Goal: Task Accomplishment & Management: Complete application form

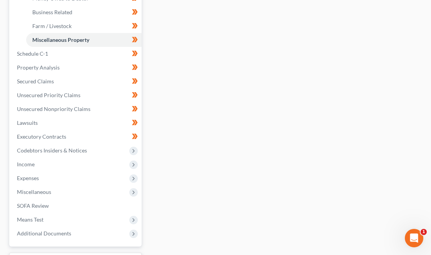
scroll to position [305, 0]
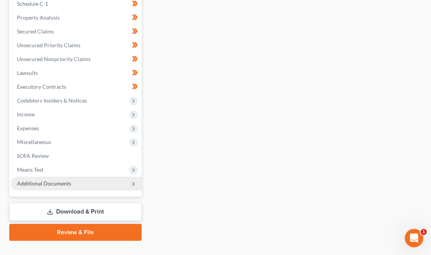
click at [50, 180] on span "Additional Documents" at bounding box center [44, 183] width 54 height 7
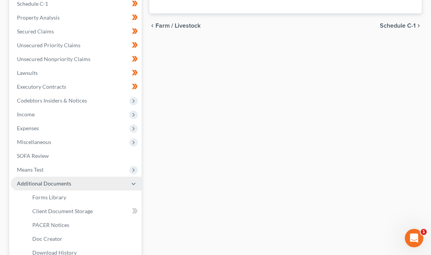
scroll to position [235, 0]
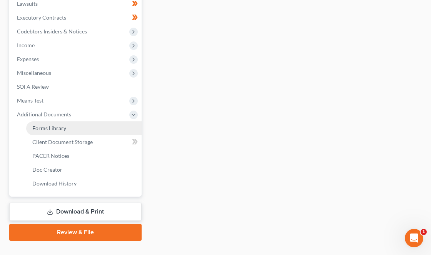
click at [62, 125] on span "Forms Library" at bounding box center [49, 128] width 34 height 7
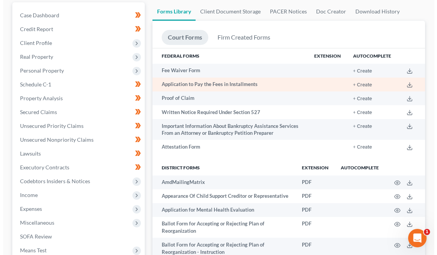
scroll to position [86, 0]
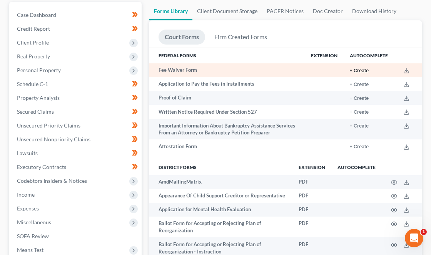
click at [255, 68] on button "+ Create" at bounding box center [359, 70] width 19 height 5
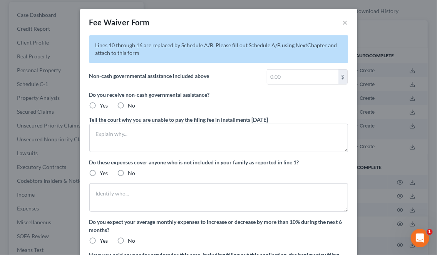
click at [128, 104] on label "No" at bounding box center [131, 106] width 7 height 8
click at [131, 104] on input "No" at bounding box center [133, 104] width 5 height 5
radio input "true"
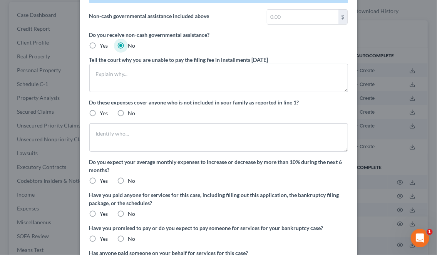
scroll to position [60, 0]
click at [128, 111] on label "No" at bounding box center [131, 113] width 7 height 8
click at [131, 111] on input "No" at bounding box center [133, 111] width 5 height 5
radio input "true"
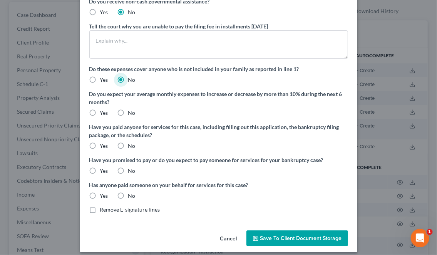
scroll to position [94, 0]
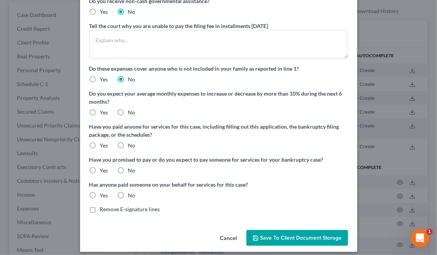
click at [128, 112] on label "No" at bounding box center [131, 113] width 7 height 8
click at [131, 112] on input "No" at bounding box center [133, 111] width 5 height 5
radio input "true"
click at [128, 146] on label "No" at bounding box center [131, 146] width 7 height 8
click at [131, 146] on input "No" at bounding box center [133, 144] width 5 height 5
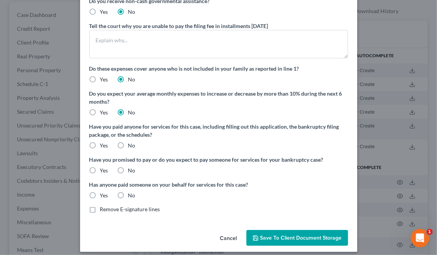
radio input "true"
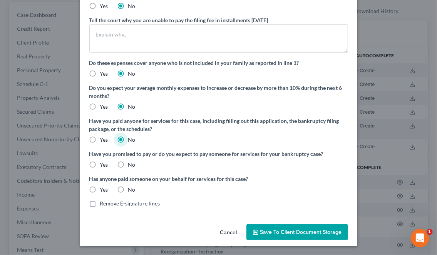
click at [128, 164] on label "No" at bounding box center [131, 165] width 7 height 8
click at [131, 164] on input "No" at bounding box center [133, 163] width 5 height 5
radio input "true"
click at [128, 186] on label "No" at bounding box center [131, 190] width 7 height 8
click at [131, 186] on input "No" at bounding box center [133, 188] width 5 height 5
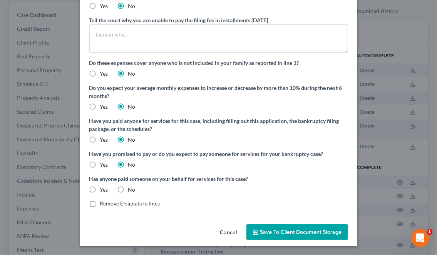
radio input "true"
click at [255, 231] on span "Save to Client Document Storage" at bounding box center [301, 232] width 82 height 7
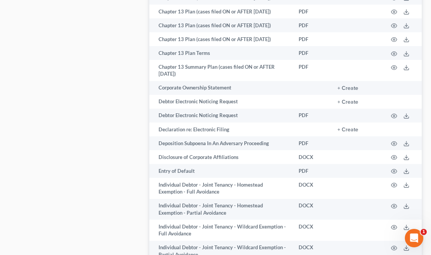
scroll to position [591, 0]
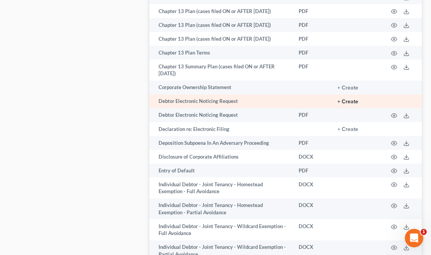
click at [255, 99] on button "+ Create" at bounding box center [347, 101] width 21 height 5
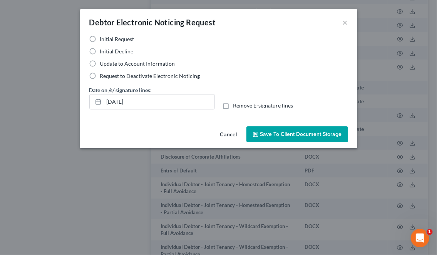
click at [110, 50] on span "Initial Decline" at bounding box center [116, 51] width 33 height 7
click at [108, 50] on input "Initial Decline" at bounding box center [105, 50] width 5 height 5
radio input "true"
click at [255, 134] on span "Save to Client Document Storage" at bounding box center [301, 134] width 82 height 7
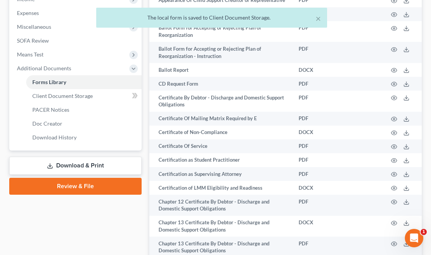
scroll to position [282, 0]
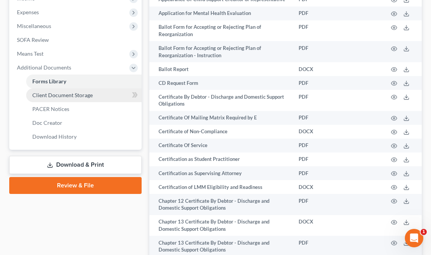
click at [56, 88] on link "Client Document Storage" at bounding box center [83, 95] width 115 height 14
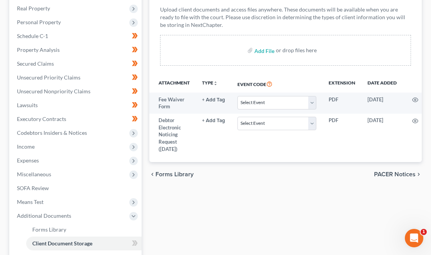
scroll to position [134, 0]
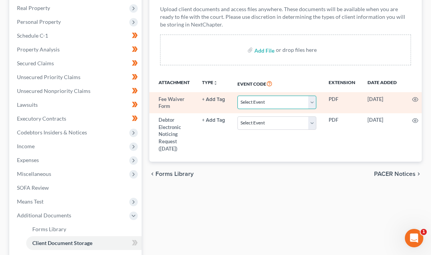
click at [255, 96] on select "Select Event Certificate of Credit Counseling" at bounding box center [276, 102] width 79 height 13
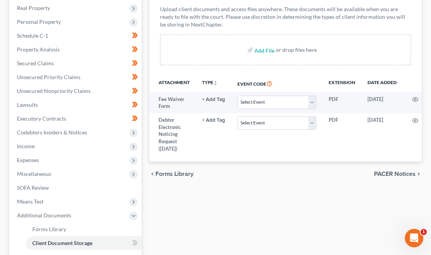
click at [255, 75] on th "Event Code" at bounding box center [276, 84] width 91 height 18
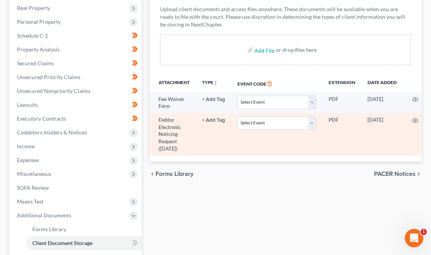
scroll to position [0, 45]
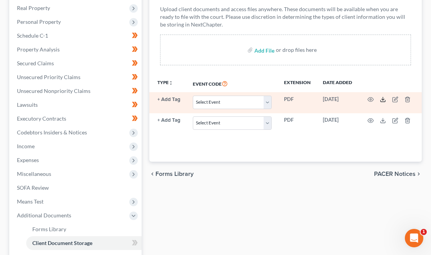
click at [255, 97] on icon at bounding box center [383, 100] width 6 height 6
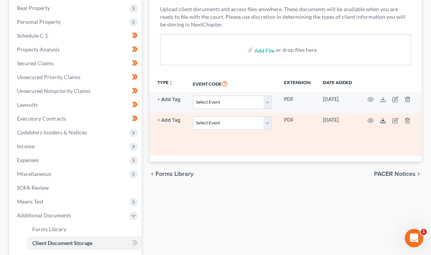
click at [255, 118] on icon at bounding box center [383, 121] width 6 height 6
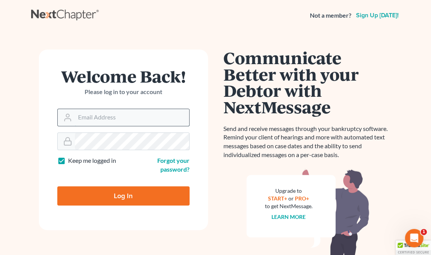
click at [104, 120] on input "Email Address" at bounding box center [132, 117] width 114 height 17
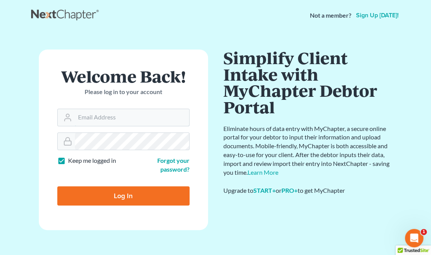
click at [173, 119] on input "Email Address" at bounding box center [132, 117] width 114 height 17
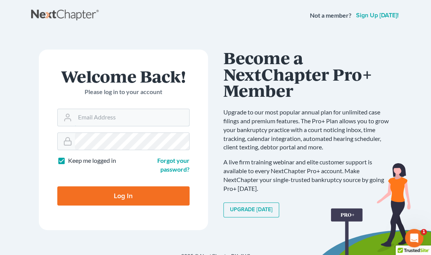
type input "[EMAIL_ADDRESS][PERSON_NAME][DOMAIN_NAME]"
type input "Thinking..."
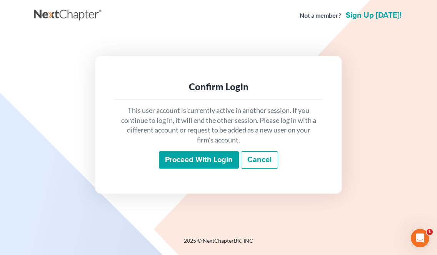
click at [208, 157] on input "Proceed with login" at bounding box center [199, 161] width 80 height 18
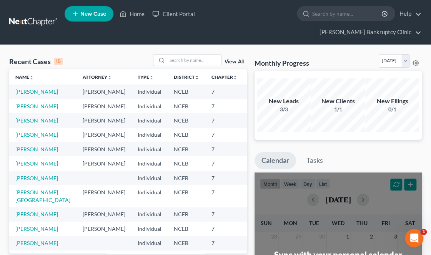
scroll to position [0, 0]
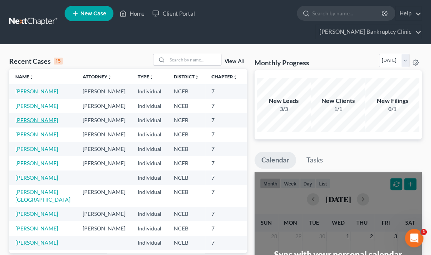
click at [25, 121] on link "[PERSON_NAME]" at bounding box center [36, 120] width 43 height 7
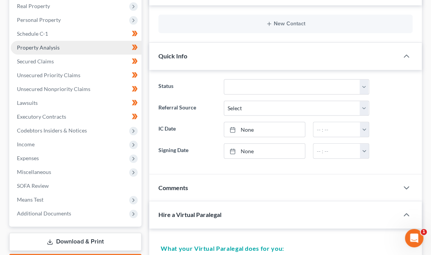
scroll to position [140, 0]
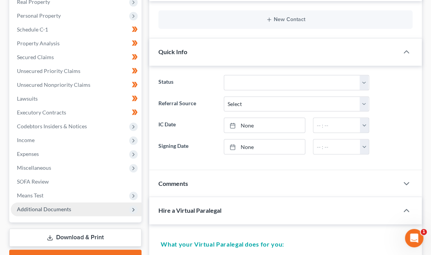
click at [52, 206] on span "Additional Documents" at bounding box center [44, 209] width 54 height 7
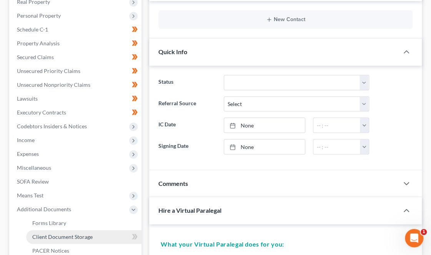
click at [67, 234] on span "Client Document Storage" at bounding box center [62, 237] width 60 height 7
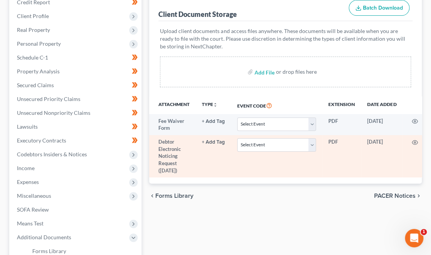
scroll to position [0, 45]
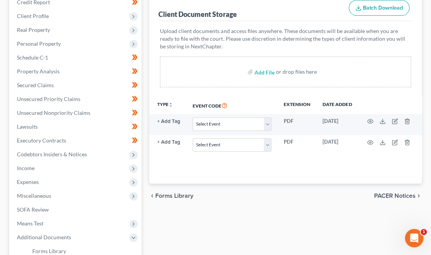
drag, startPoint x: 403, startPoint y: 0, endPoint x: 245, endPoint y: 81, distance: 178.1
click at [245, 81] on div "Upload client documents and access files anywhere. These documents will be avai…" at bounding box center [286, 58] width 254 height 75
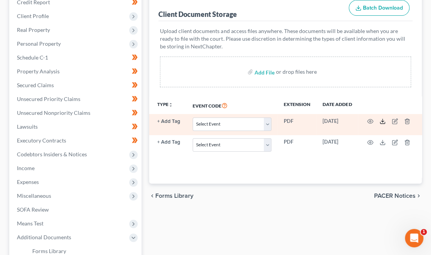
click at [381, 118] on icon at bounding box center [383, 121] width 6 height 6
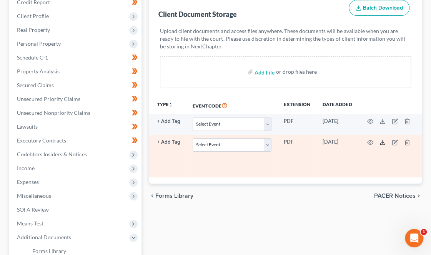
click at [382, 140] on icon at bounding box center [383, 143] width 6 height 6
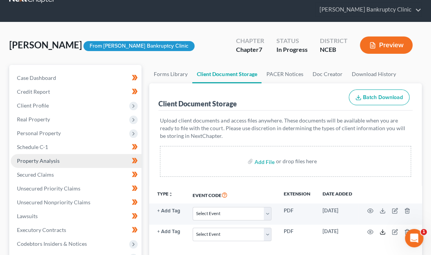
scroll to position [23, 0]
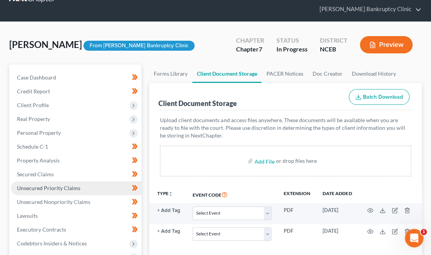
click at [42, 185] on span "Unsecured Priority Claims" at bounding box center [48, 188] width 63 height 7
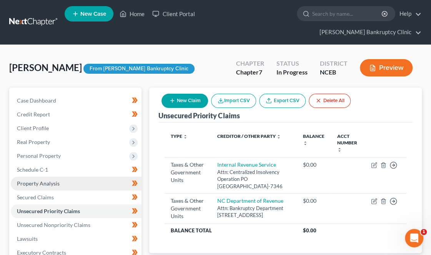
click at [64, 177] on link "Property Analysis" at bounding box center [76, 184] width 131 height 14
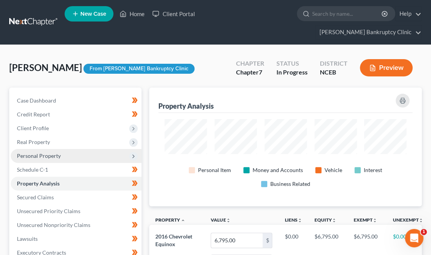
click at [52, 149] on span "Personal Property" at bounding box center [76, 156] width 131 height 14
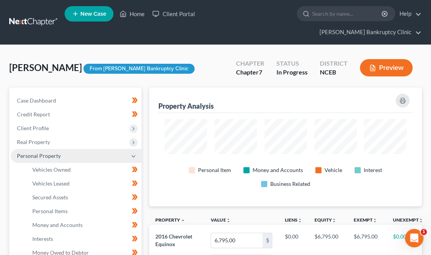
click at [95, 149] on span "Personal Property" at bounding box center [76, 156] width 131 height 14
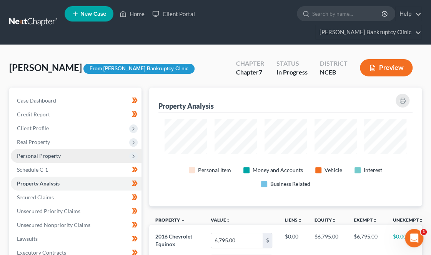
click at [60, 149] on span "Personal Property" at bounding box center [76, 156] width 131 height 14
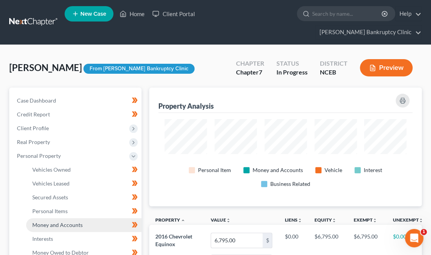
click at [51, 219] on link "Money and Accounts" at bounding box center [83, 226] width 115 height 14
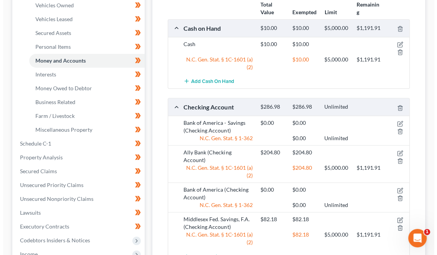
scroll to position [167, 0]
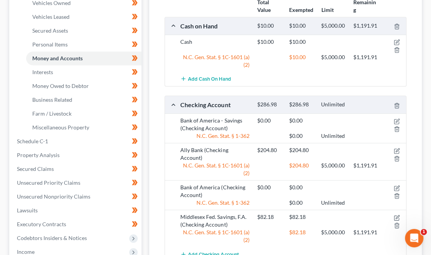
click at [224, 252] on span "Add Checking Account" at bounding box center [213, 255] width 50 height 6
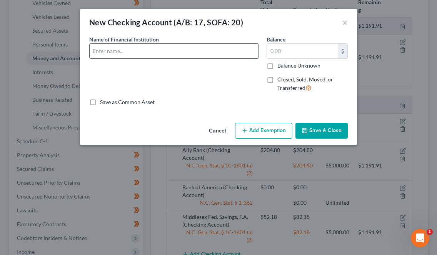
click at [165, 52] on input "text" at bounding box center [174, 51] width 169 height 15
type input "T"
type input "Credit Union of [US_STATE] - checking"
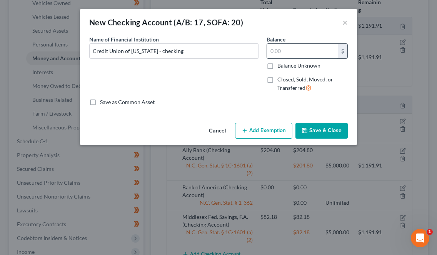
click at [279, 52] on input "text" at bounding box center [302, 51] width 71 height 15
type input "7.64"
click at [265, 131] on button "Add Exemption" at bounding box center [263, 131] width 57 height 16
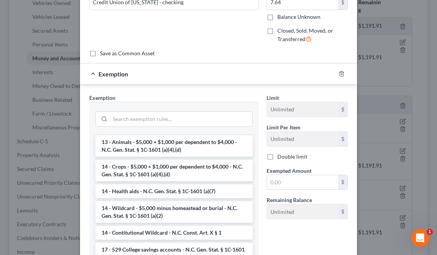
scroll to position [149, 0]
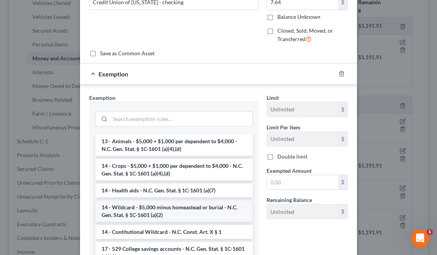
click at [192, 209] on li "14 - Wildcard - $5,000 minus homeastead or burial - N.C. Gen. Stat. § 1C-1601 (…" at bounding box center [173, 212] width 157 height 22
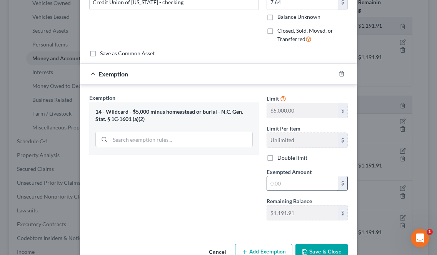
click at [280, 183] on input "text" at bounding box center [302, 184] width 71 height 15
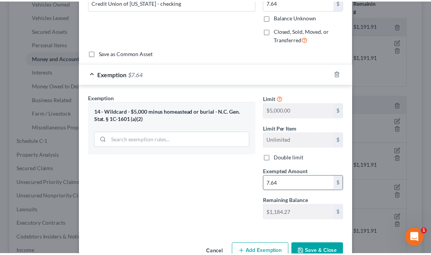
scroll to position [68, 0]
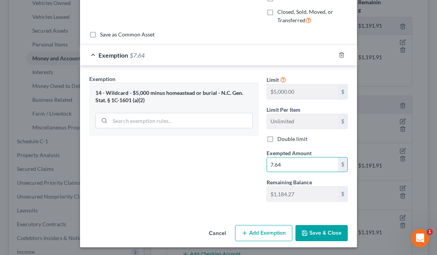
type input "7.64"
click at [312, 228] on button "Save & Close" at bounding box center [321, 233] width 52 height 16
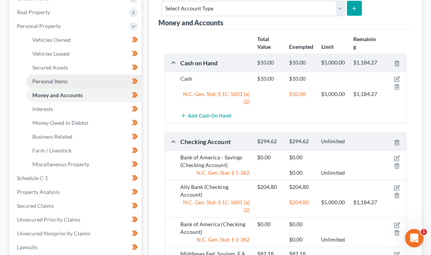
scroll to position [130, 0]
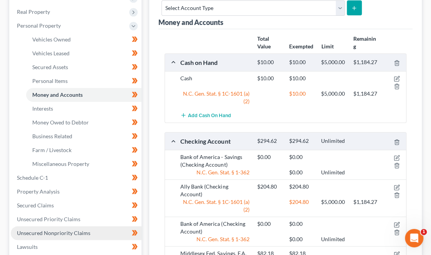
click at [56, 230] on span "Unsecured Nonpriority Claims" at bounding box center [53, 233] width 73 height 7
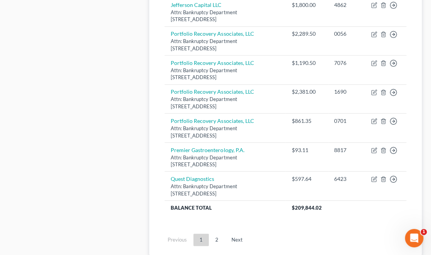
scroll to position [838, 0]
click at [217, 234] on link "2" at bounding box center [216, 240] width 15 height 12
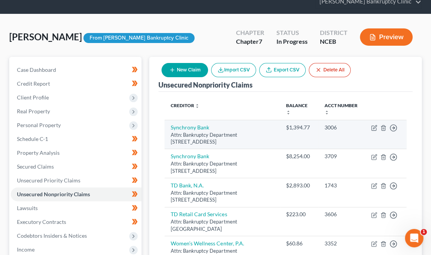
scroll to position [30, 0]
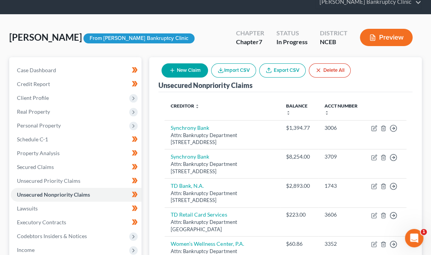
click at [192, 63] on button "New Claim" at bounding box center [185, 70] width 47 height 14
select select "0"
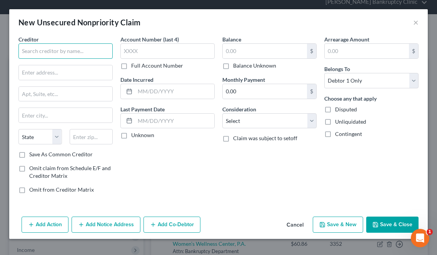
click at [52, 55] on input "text" at bounding box center [65, 50] width 94 height 15
type input "u"
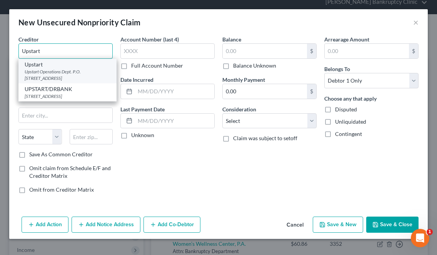
type input "Upstart"
click at [50, 76] on div "Upstart Operations Dept. P.O. [STREET_ADDRESS]" at bounding box center [68, 74] width 86 height 13
type input "Upstart Operations Dept. P.O. Box 1503"
type input "San [PERSON_NAME]"
select select "4"
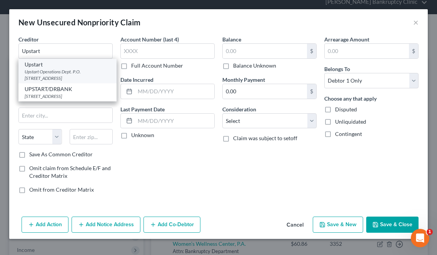
type input "94070"
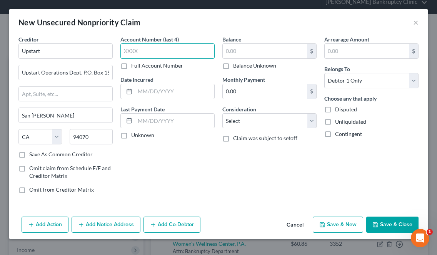
click at [180, 51] on input "text" at bounding box center [167, 50] width 94 height 15
type input "3606"
click at [270, 52] on input "text" at bounding box center [265, 51] width 84 height 15
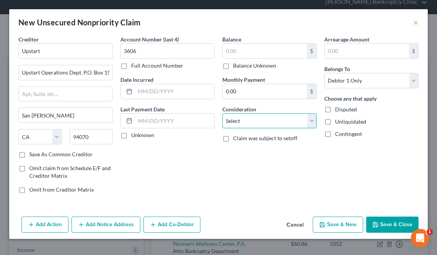
click at [308, 120] on select "Select Cable / Satellite Services Collection Agency Credit Card Debt Debt Couns…" at bounding box center [269, 120] width 94 height 15
select select "10"
click at [222, 113] on select "Select Cable / Satellite Services Collection Agency Credit Card Debt Debt Couns…" at bounding box center [269, 120] width 94 height 15
click at [256, 51] on input "text" at bounding box center [265, 51] width 84 height 15
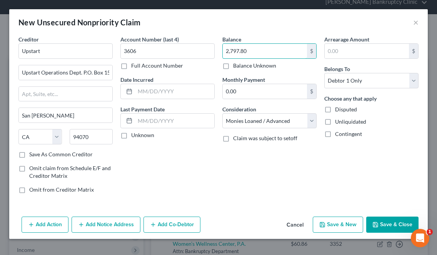
type input "2,797.80"
click at [380, 224] on button "Save & Close" at bounding box center [392, 225] width 52 height 16
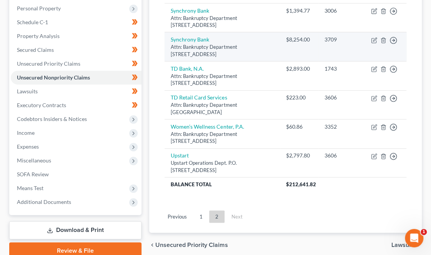
scroll to position [148, 0]
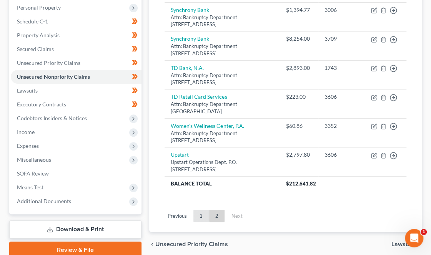
click at [200, 210] on link "1" at bounding box center [201, 216] width 15 height 12
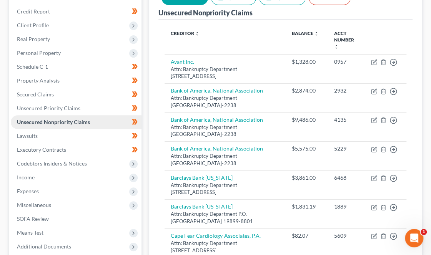
scroll to position [103, 0]
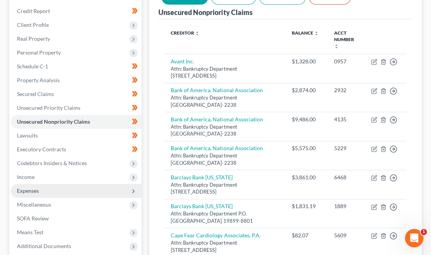
click at [40, 184] on span "Expenses" at bounding box center [76, 191] width 131 height 14
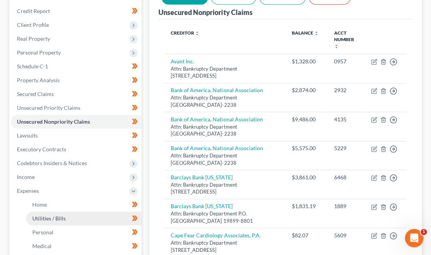
click at [43, 215] on span "Utilities / Bills" at bounding box center [48, 218] width 33 height 7
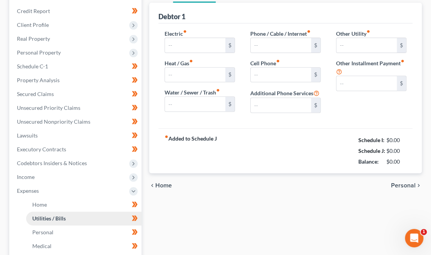
type input "0.00"
type input "55.00"
type input "0.00"
type input "68.82"
type input "0.00"
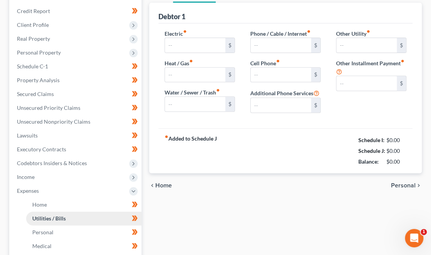
type input "0.00"
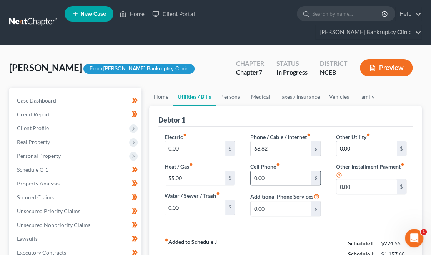
click at [273, 171] on input "0.00" at bounding box center [281, 178] width 60 height 15
type input "100"
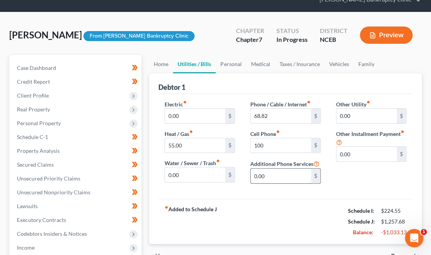
scroll to position [33, 0]
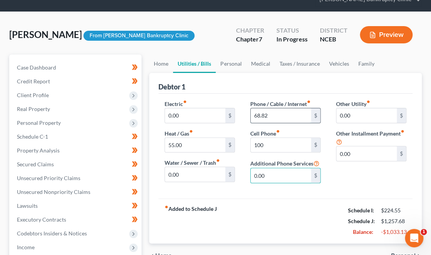
click at [277, 108] on input "68.82" at bounding box center [281, 115] width 60 height 15
type input "69"
click at [234, 55] on link "Personal" at bounding box center [231, 64] width 30 height 18
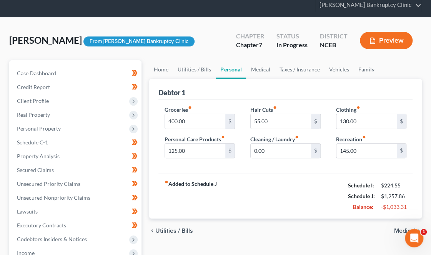
scroll to position [28, 0]
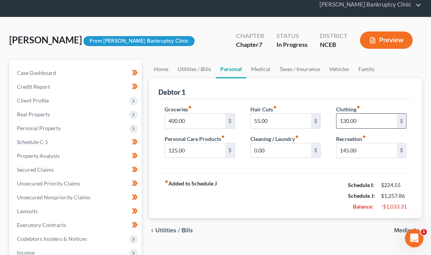
click at [364, 114] on input "130.00" at bounding box center [367, 121] width 60 height 15
type input "50"
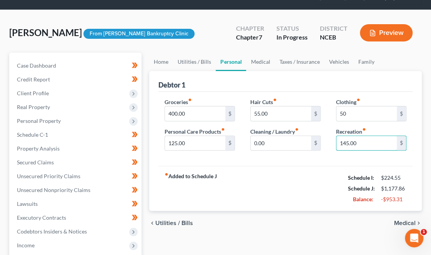
scroll to position [3, 0]
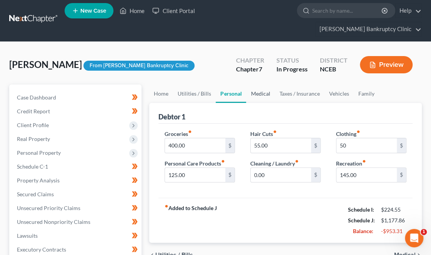
click at [261, 85] on link "Medical" at bounding box center [260, 94] width 28 height 18
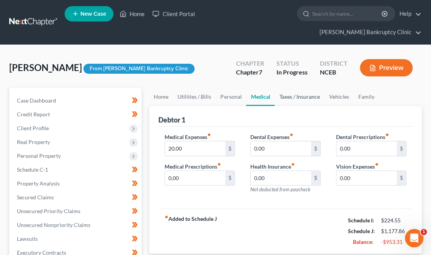
click at [302, 88] on link "Taxes / Insurance" at bounding box center [300, 97] width 50 height 18
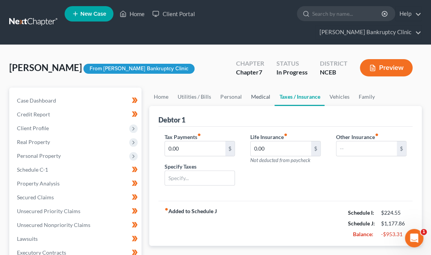
click at [259, 88] on link "Medical" at bounding box center [260, 97] width 28 height 18
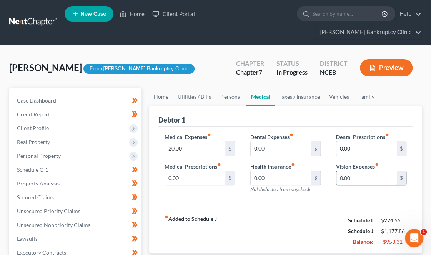
click at [352, 171] on input "0.00" at bounding box center [367, 178] width 60 height 15
type input "25"
click at [367, 171] on input "25" at bounding box center [367, 178] width 60 height 15
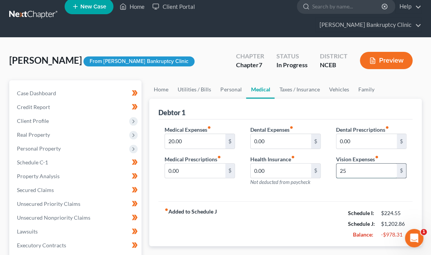
scroll to position [7, 0]
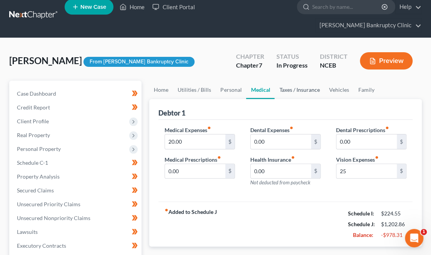
click at [288, 81] on link "Taxes / Insurance" at bounding box center [300, 90] width 50 height 18
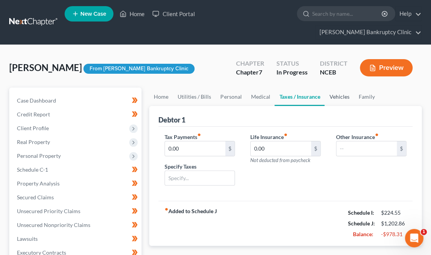
click at [345, 88] on link "Vehicles" at bounding box center [339, 97] width 29 height 18
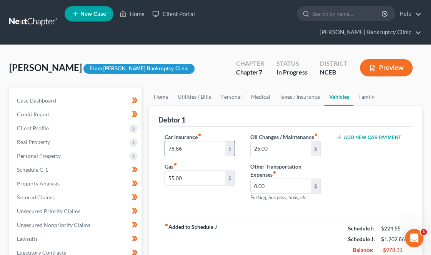
click at [189, 142] on input "78.86" at bounding box center [195, 149] width 60 height 15
type input "79"
click at [199, 171] on input "55.00" at bounding box center [195, 178] width 60 height 15
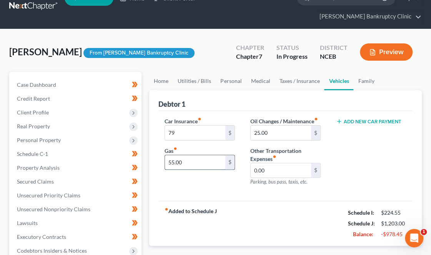
scroll to position [15, 0]
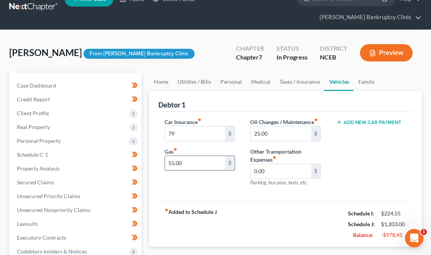
click at [202, 156] on input "55.00" at bounding box center [195, 163] width 60 height 15
drag, startPoint x: 205, startPoint y: 145, endPoint x: 152, endPoint y: 150, distance: 52.9
click at [152, 150] on div "Debtor 1 Car Insurance fiber_manual_record 79 $ Gas fiber_manual_record 55.00 $…" at bounding box center [285, 169] width 273 height 156
type input "160"
type input "50"
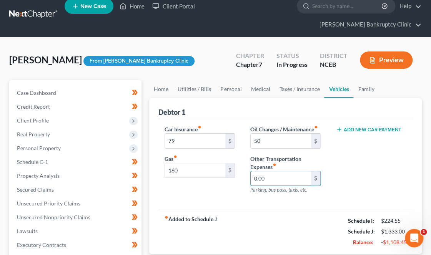
scroll to position [7, 0]
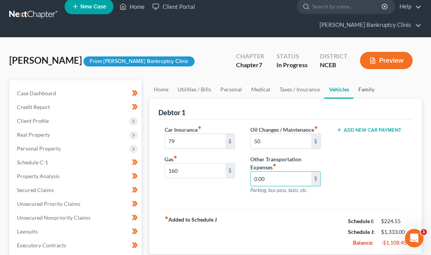
click at [362, 80] on link "Family" at bounding box center [366, 89] width 25 height 18
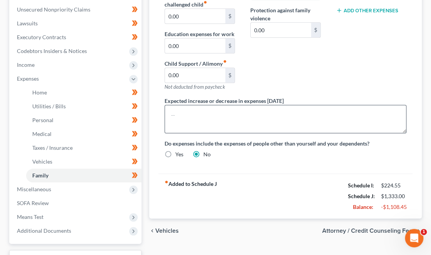
scroll to position [217, 0]
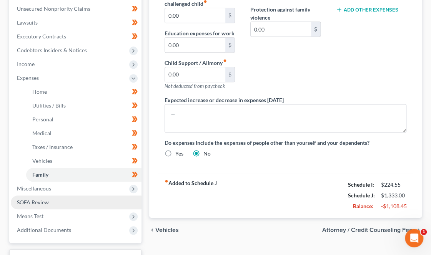
click at [49, 196] on link "SOFA Review" at bounding box center [76, 203] width 131 height 14
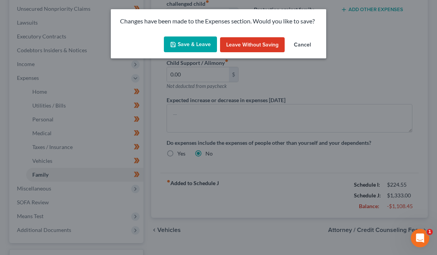
click at [197, 50] on button "Save & Leave" at bounding box center [190, 45] width 53 height 16
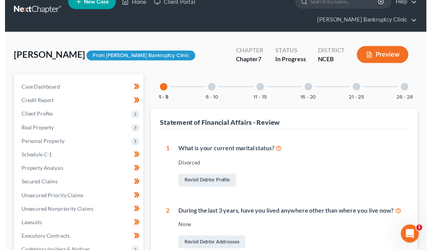
scroll to position [11, 0]
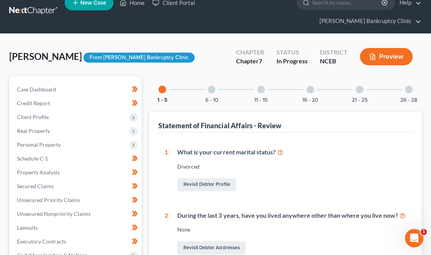
click at [410, 86] on div at bounding box center [409, 90] width 8 height 8
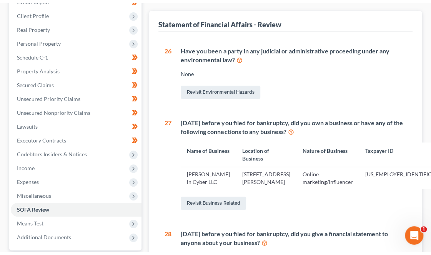
scroll to position [117, 0]
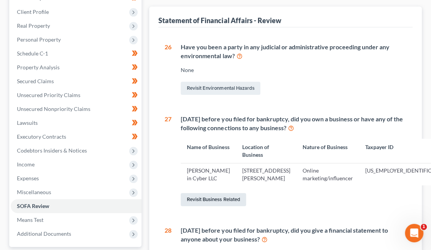
click at [237, 199] on link "Revisit Business Related" at bounding box center [213, 199] width 65 height 13
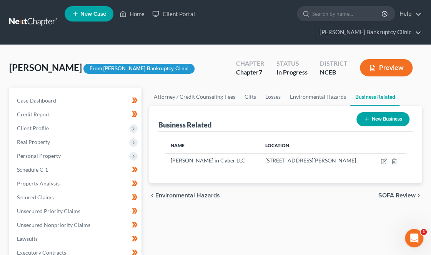
click at [385, 112] on button "New Business" at bounding box center [383, 119] width 53 height 14
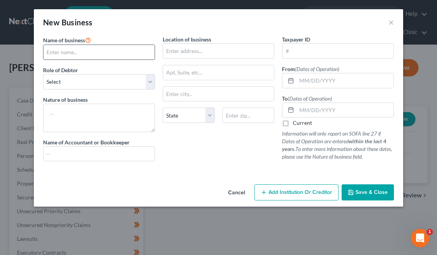
click at [112, 57] on input "text" at bounding box center [98, 52] width 111 height 15
type input "t"
type input "The Educator Outlet LLC"
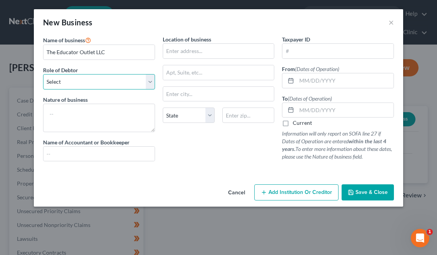
click at [149, 80] on select "Select A member of a limited liability company (LLC) or limited liability partn…" at bounding box center [99, 81] width 112 height 15
select select "member"
click at [43, 74] on select "Select A member of a limited liability company (LLC) or limited liability partn…" at bounding box center [99, 81] width 112 height 15
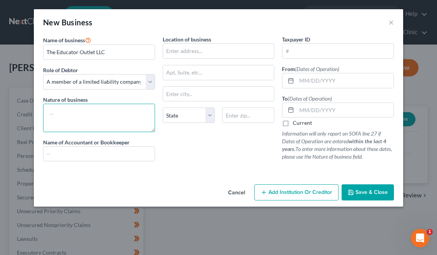
click at [131, 115] on textarea at bounding box center [99, 118] width 112 height 28
type textarea "e"
type textarea "Education consulting"
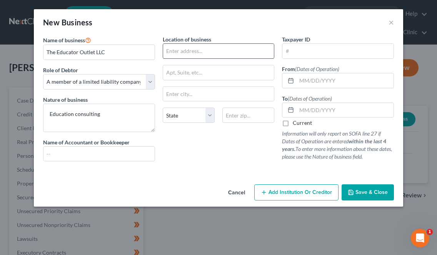
click at [204, 50] on input "text" at bounding box center [218, 51] width 111 height 15
type input "[STREET_ADDRESS][PERSON_NAME]"
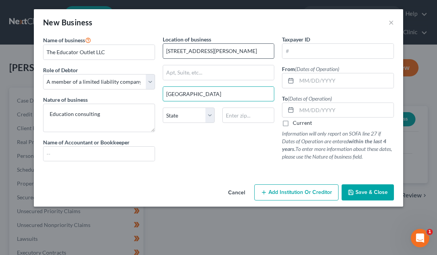
type input "[GEOGRAPHIC_DATA]"
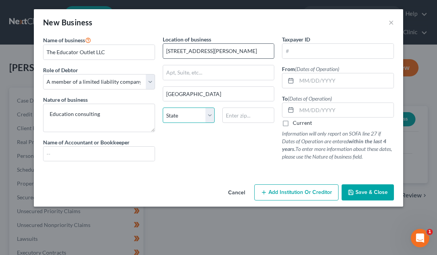
select select "28"
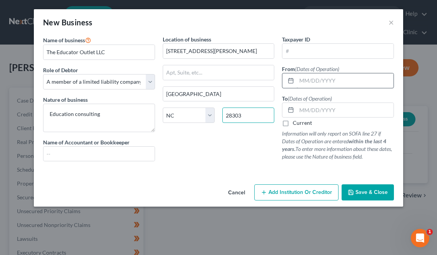
type input "28303"
click at [332, 82] on input "text" at bounding box center [345, 80] width 97 height 15
type input "[DATE]"
click at [330, 110] on input "text" at bounding box center [345, 110] width 97 height 15
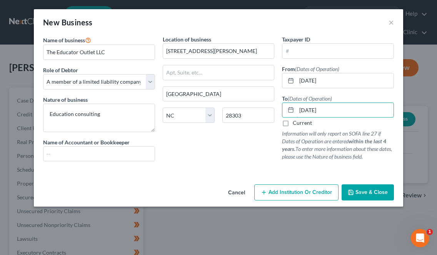
type input "[DATE]"
click at [359, 187] on button "Save & Close" at bounding box center [368, 193] width 52 height 16
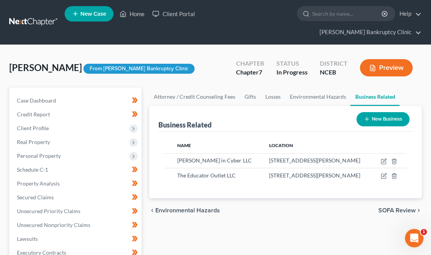
scroll to position [0, 0]
